Goal: Learn about a topic

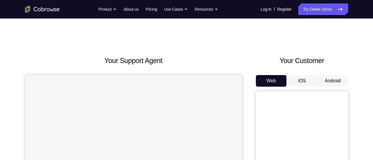
click at [330, 85] on button "Android" at bounding box center [333, 81] width 31 height 12
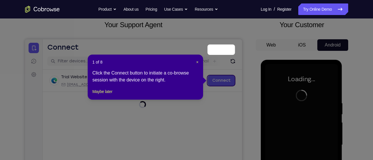
scroll to position [71, 0]
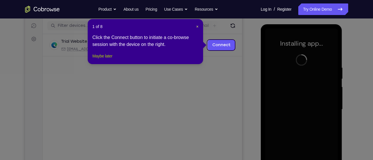
click at [112, 59] on button "Maybe later" at bounding box center [102, 56] width 20 height 7
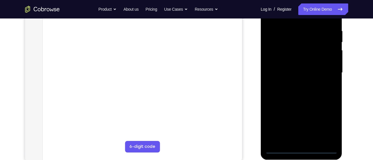
scroll to position [108, 0]
click at [300, 149] on div at bounding box center [301, 73] width 73 height 162
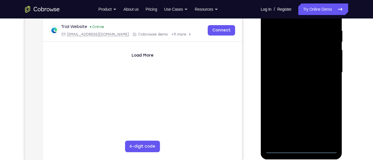
click at [326, 126] on div at bounding box center [301, 73] width 73 height 162
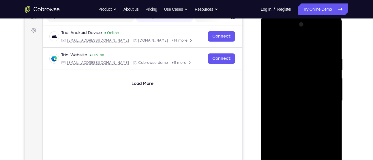
click at [298, 47] on div at bounding box center [301, 101] width 73 height 162
click at [326, 98] on div at bounding box center [301, 101] width 73 height 162
click at [295, 110] on div at bounding box center [301, 101] width 73 height 162
click at [302, 94] on div at bounding box center [301, 101] width 73 height 162
click at [294, 74] on div at bounding box center [301, 101] width 73 height 162
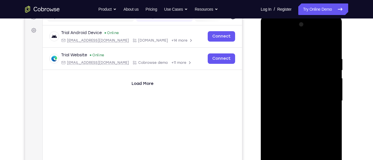
click at [285, 86] on div at bounding box center [301, 101] width 73 height 162
click at [285, 100] on div at bounding box center [301, 101] width 73 height 162
click at [307, 115] on div at bounding box center [301, 101] width 73 height 162
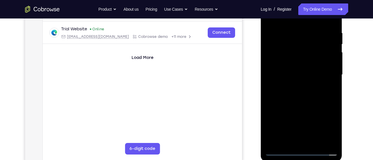
scroll to position [106, 0]
click at [315, 95] on div at bounding box center [301, 75] width 73 height 162
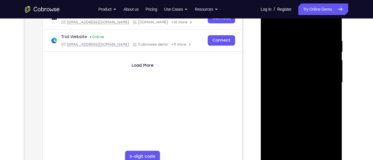
scroll to position [98, 0]
click at [316, 99] on div at bounding box center [301, 83] width 73 height 162
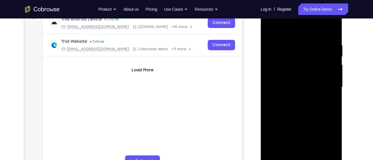
scroll to position [93, 0]
click at [329, 41] on div at bounding box center [301, 88] width 73 height 162
click at [328, 41] on div at bounding box center [301, 88] width 73 height 162
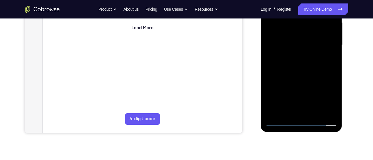
scroll to position [136, 0]
click at [305, 110] on div at bounding box center [301, 45] width 73 height 162
click at [302, 111] on div at bounding box center [301, 45] width 73 height 162
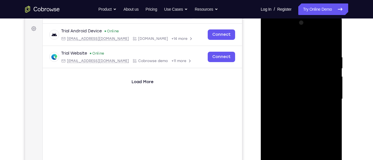
scroll to position [81, 0]
click at [297, 31] on div at bounding box center [301, 100] width 73 height 162
click at [298, 40] on div at bounding box center [301, 100] width 73 height 162
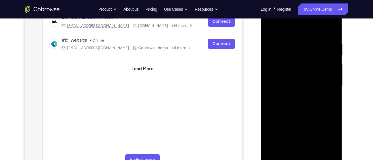
scroll to position [94, 0]
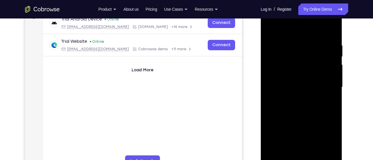
click at [307, 117] on div at bounding box center [301, 87] width 73 height 162
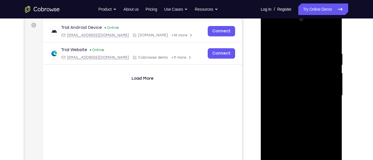
scroll to position [85, 0]
drag, startPoint x: 305, startPoint y: 55, endPoint x: 299, endPoint y: 55, distance: 6.6
click at [299, 55] on div at bounding box center [301, 96] width 73 height 162
click at [296, 52] on div at bounding box center [301, 96] width 73 height 162
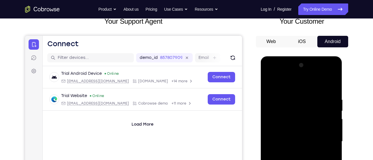
scroll to position [39, 0]
click at [316, 86] on div at bounding box center [301, 142] width 73 height 162
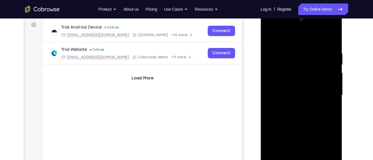
scroll to position [87, 0]
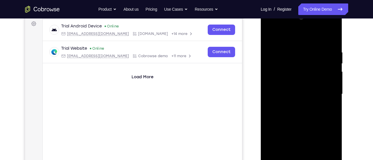
click at [308, 44] on div at bounding box center [301, 94] width 73 height 162
click at [328, 75] on div at bounding box center [301, 94] width 73 height 162
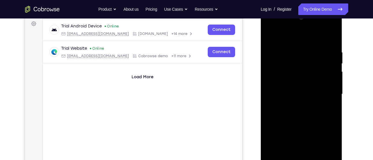
drag, startPoint x: 315, startPoint y: 95, endPoint x: 275, endPoint y: 93, distance: 40.2
click at [275, 93] on div at bounding box center [301, 94] width 73 height 162
click at [320, 64] on div at bounding box center [301, 94] width 73 height 162
click at [332, 38] on div at bounding box center [301, 94] width 73 height 162
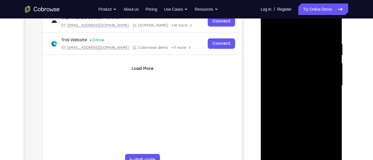
scroll to position [96, 0]
drag, startPoint x: 326, startPoint y: 111, endPoint x: 334, endPoint y: 48, distance: 63.1
click at [334, 48] on div at bounding box center [301, 85] width 73 height 162
drag, startPoint x: 325, startPoint y: 131, endPoint x: 332, endPoint y: 51, distance: 81.2
click at [332, 51] on div at bounding box center [301, 85] width 73 height 162
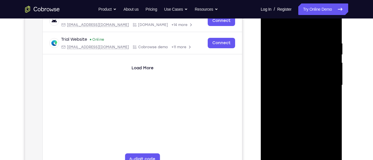
drag, startPoint x: 325, startPoint y: 122, endPoint x: 332, endPoint y: 80, distance: 42.7
click at [332, 80] on div at bounding box center [301, 85] width 73 height 162
drag, startPoint x: 318, startPoint y: 129, endPoint x: 323, endPoint y: 46, distance: 83.6
click at [323, 46] on div at bounding box center [301, 85] width 73 height 162
drag, startPoint x: 315, startPoint y: 109, endPoint x: 319, endPoint y: 53, distance: 55.8
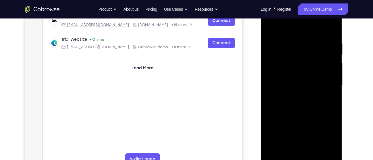
click at [319, 53] on div at bounding box center [301, 85] width 73 height 162
drag, startPoint x: 311, startPoint y: 103, endPoint x: 312, endPoint y: 44, distance: 59.8
click at [312, 44] on div at bounding box center [301, 85] width 73 height 162
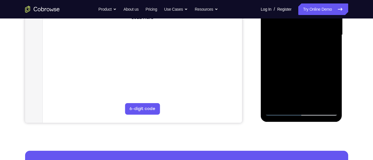
drag, startPoint x: 316, startPoint y: 85, endPoint x: 315, endPoint y: 22, distance: 63.2
click at [315, 22] on div at bounding box center [301, 35] width 73 height 162
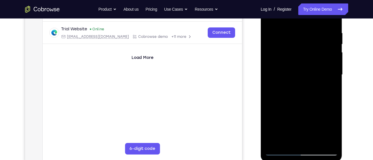
scroll to position [106, 0]
drag, startPoint x: 313, startPoint y: 116, endPoint x: 311, endPoint y: 25, distance: 91.0
click at [311, 25] on div at bounding box center [301, 75] width 73 height 162
drag, startPoint x: 315, startPoint y: 118, endPoint x: 310, endPoint y: 37, distance: 81.3
click at [310, 37] on div at bounding box center [301, 75] width 73 height 162
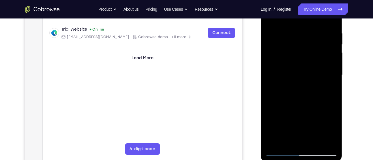
drag, startPoint x: 308, startPoint y: 119, endPoint x: 311, endPoint y: 19, distance: 100.2
click at [311, 19] on div at bounding box center [301, 75] width 73 height 162
drag, startPoint x: 311, startPoint y: 132, endPoint x: 309, endPoint y: 13, distance: 118.6
click at [309, 13] on div at bounding box center [301, 75] width 73 height 162
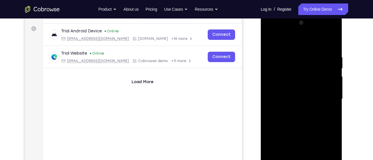
scroll to position [80, 0]
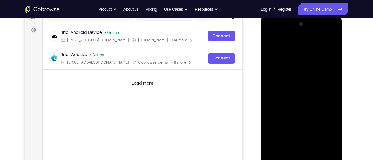
click at [333, 80] on div at bounding box center [301, 101] width 73 height 162
click at [333, 81] on div at bounding box center [301, 101] width 73 height 162
click at [335, 80] on div at bounding box center [301, 101] width 73 height 162
